Goal: Task Accomplishment & Management: Use online tool/utility

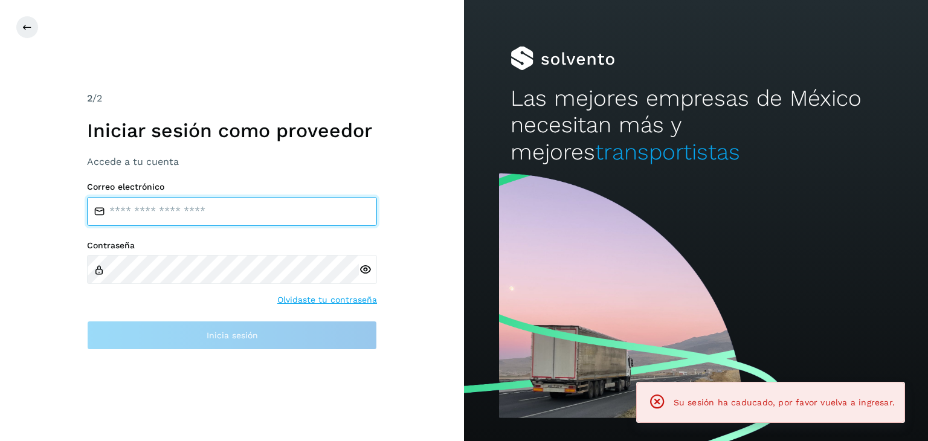
type input "**********"
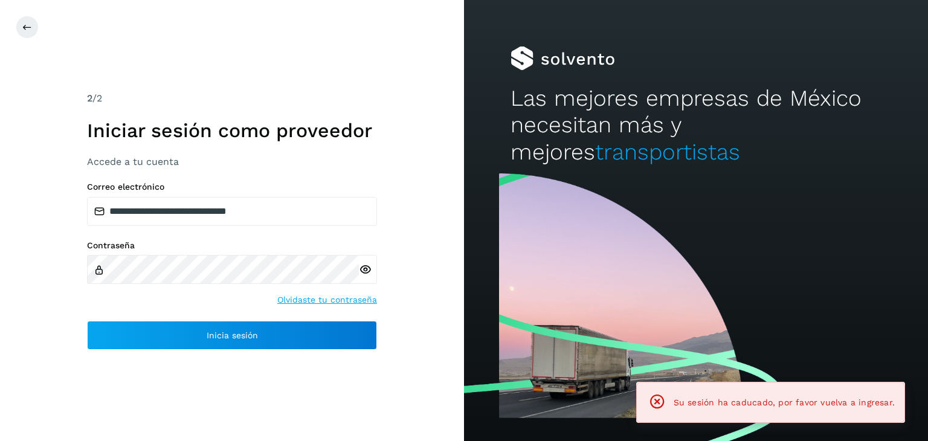
click at [338, 349] on div "**********" at bounding box center [232, 220] width 464 height 441
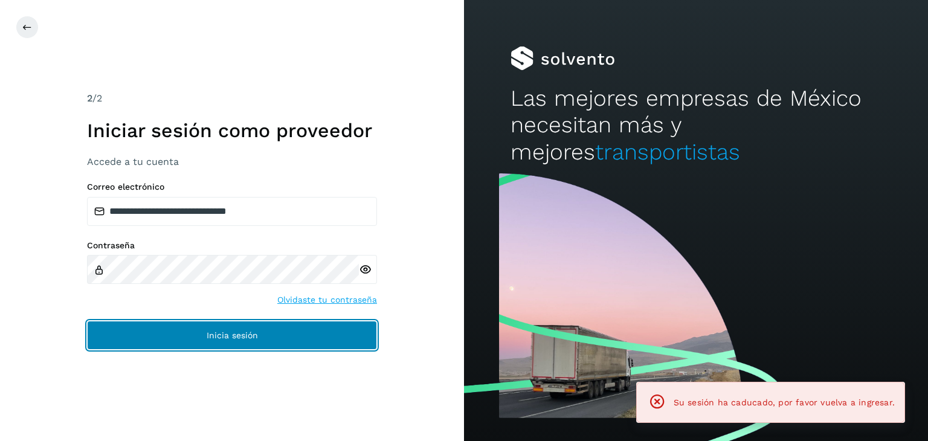
click at [335, 339] on button "Inicia sesión" at bounding box center [232, 335] width 290 height 29
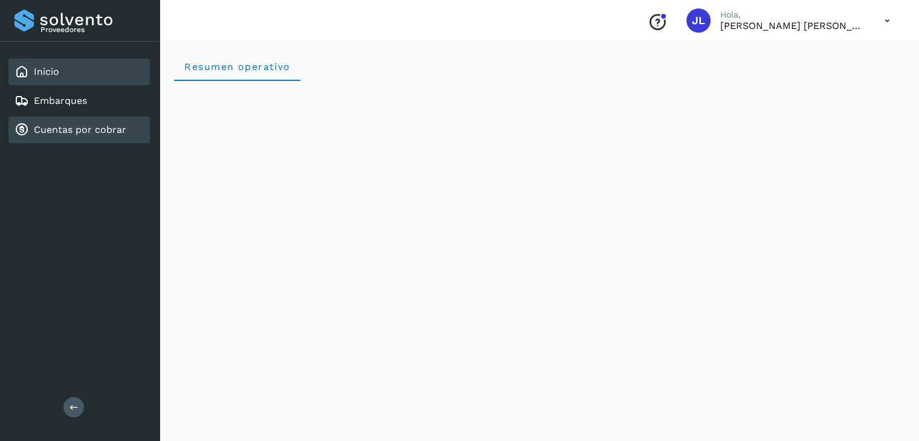
click at [105, 132] on link "Cuentas por cobrar" at bounding box center [80, 129] width 92 height 11
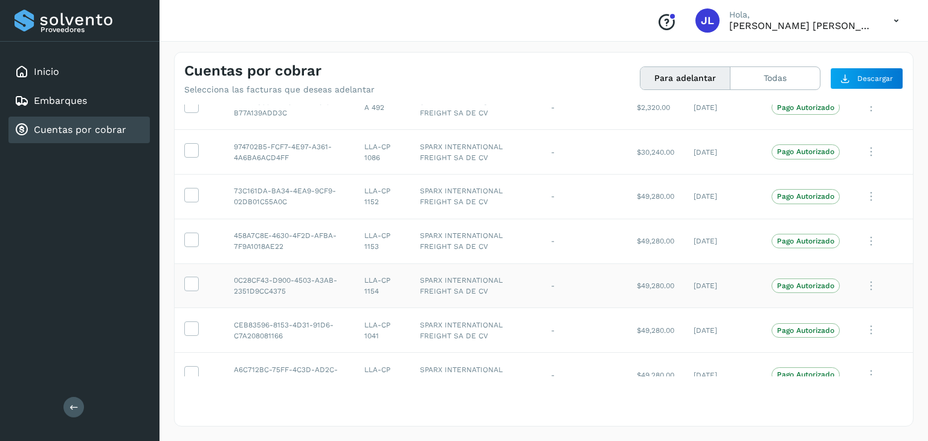
scroll to position [163, 0]
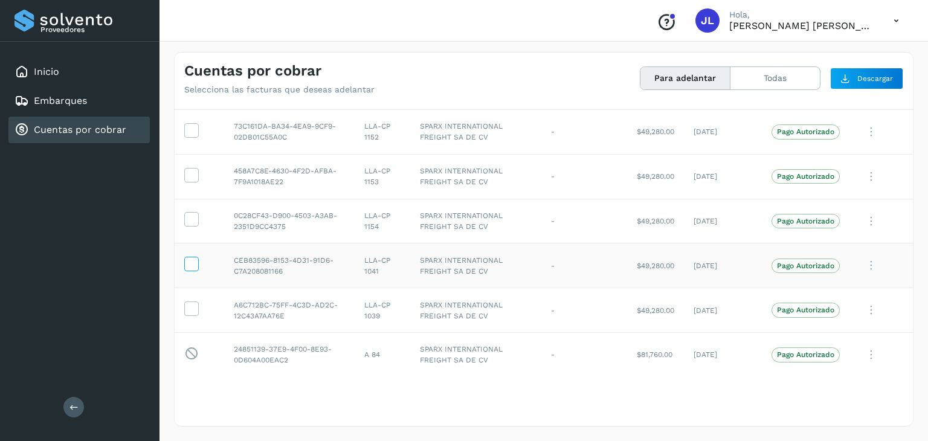
click at [193, 264] on icon at bounding box center [191, 263] width 13 height 13
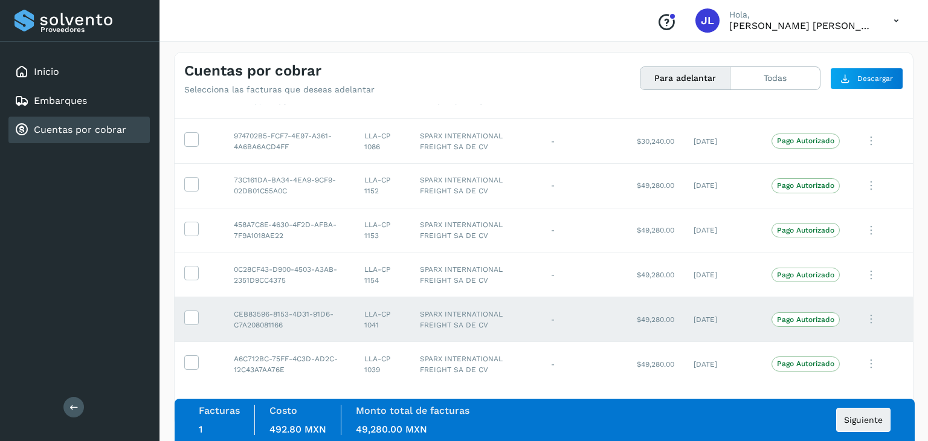
scroll to position [42, 0]
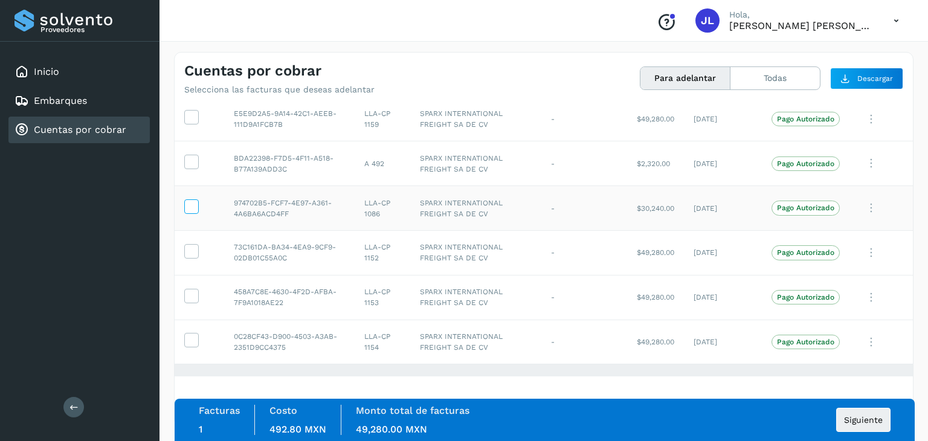
click at [188, 207] on icon at bounding box center [191, 205] width 13 height 13
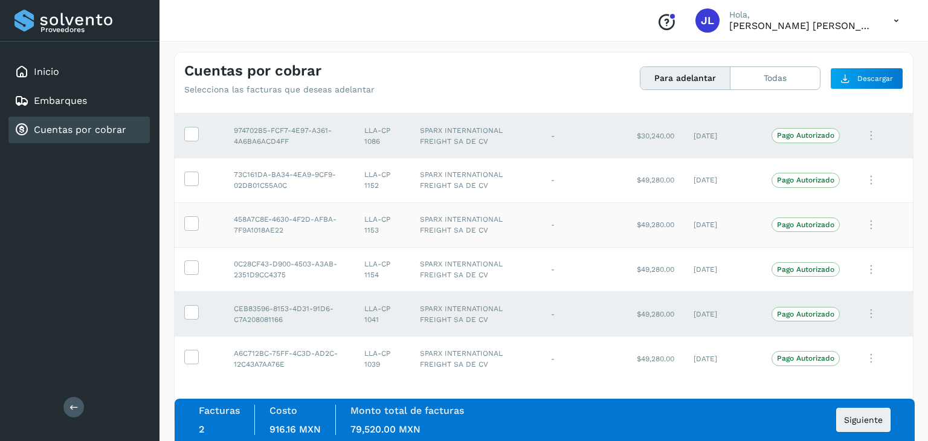
scroll to position [163, 0]
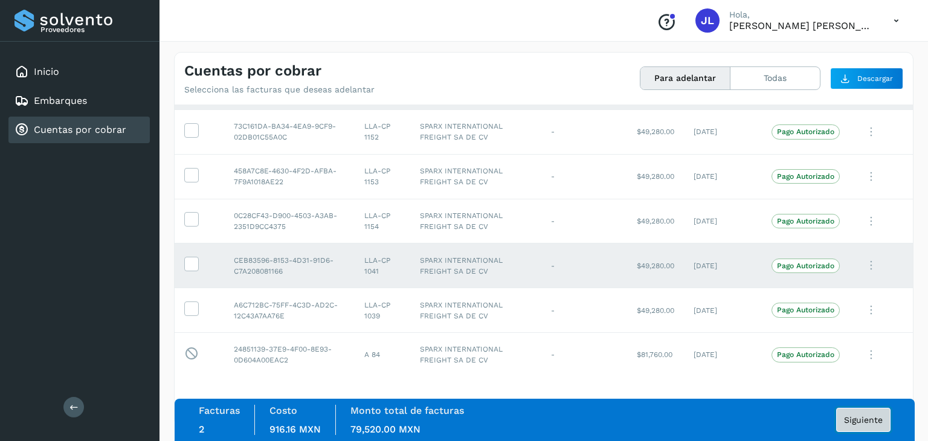
click at [846, 419] on span "Siguiente" at bounding box center [863, 420] width 39 height 8
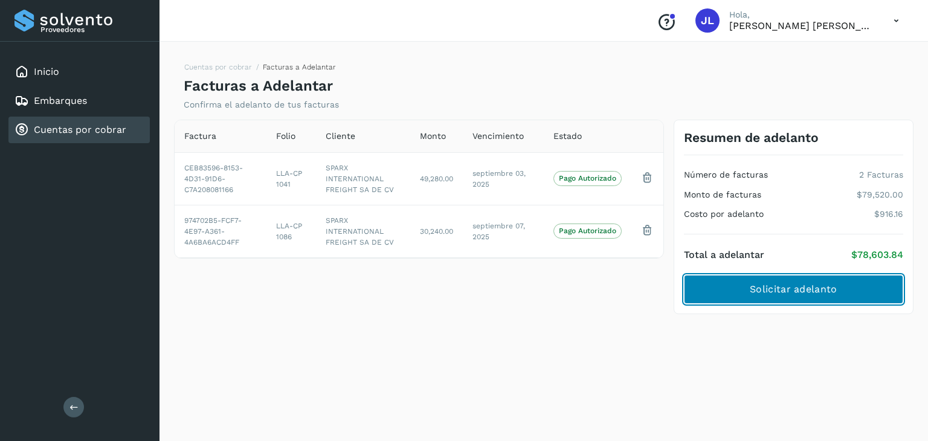
click at [804, 296] on button "Solicitar adelanto" at bounding box center [793, 289] width 219 height 29
